Goal: Information Seeking & Learning: Learn about a topic

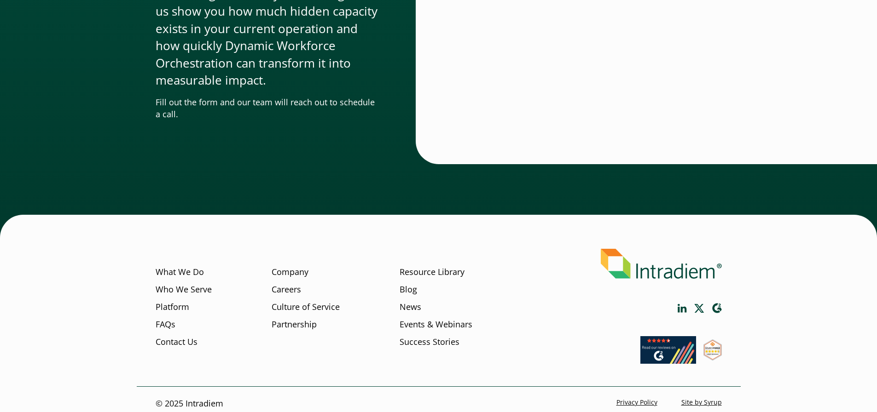
scroll to position [2800, 0]
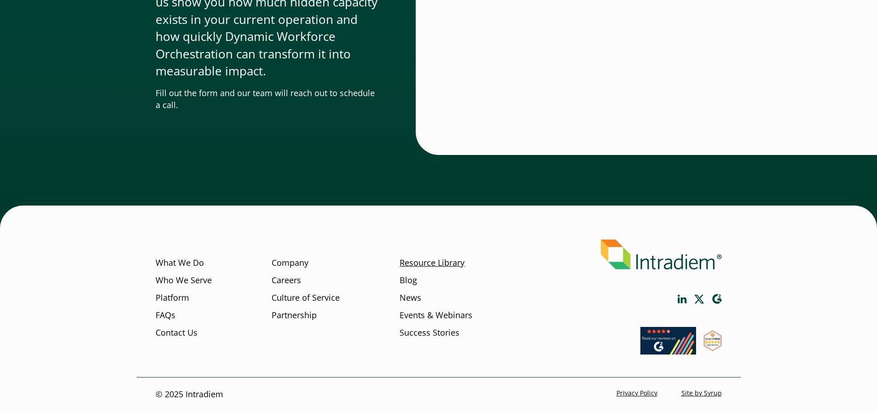
click at [417, 265] on link "Resource Library" at bounding box center [431, 263] width 65 height 12
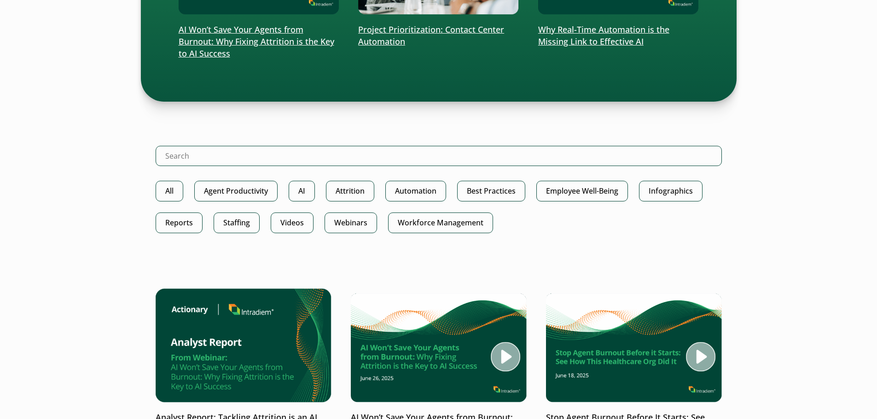
scroll to position [460, 0]
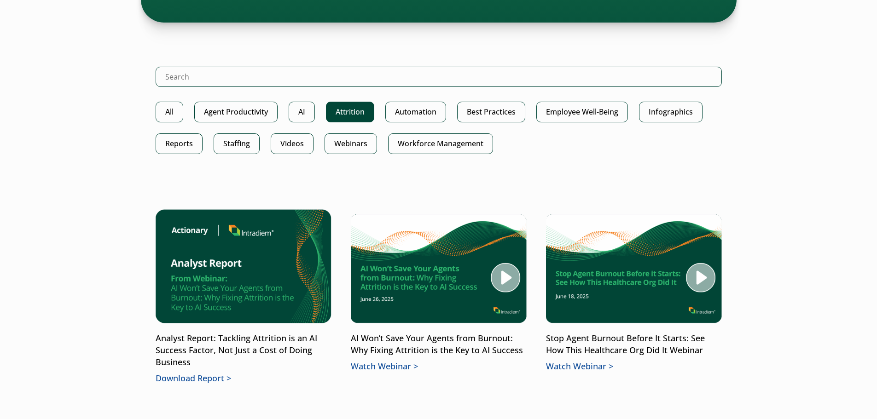
click at [341, 113] on link "Attrition" at bounding box center [350, 112] width 48 height 21
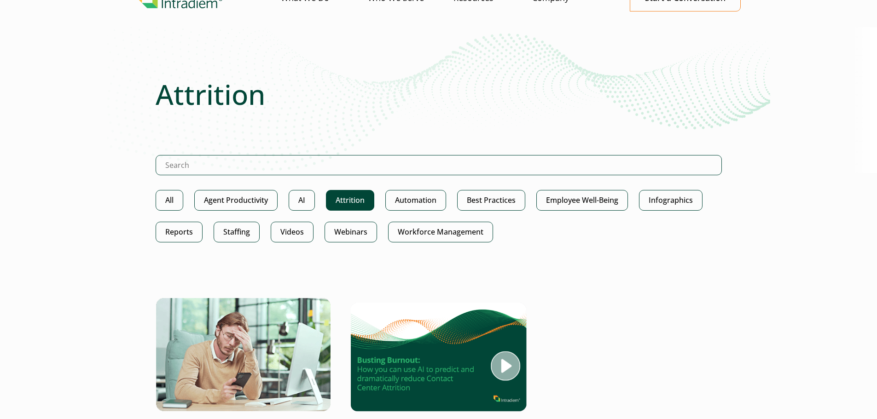
scroll to position [184, 0]
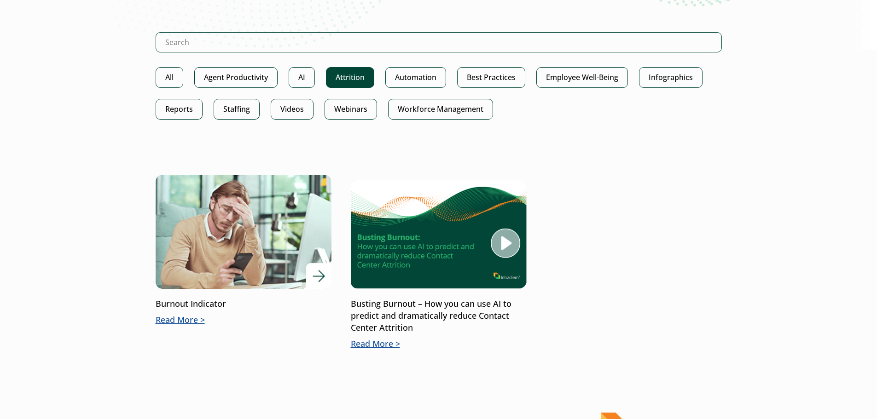
click at [194, 318] on p "Read More" at bounding box center [244, 320] width 176 height 12
